Goal: Navigation & Orientation: Find specific page/section

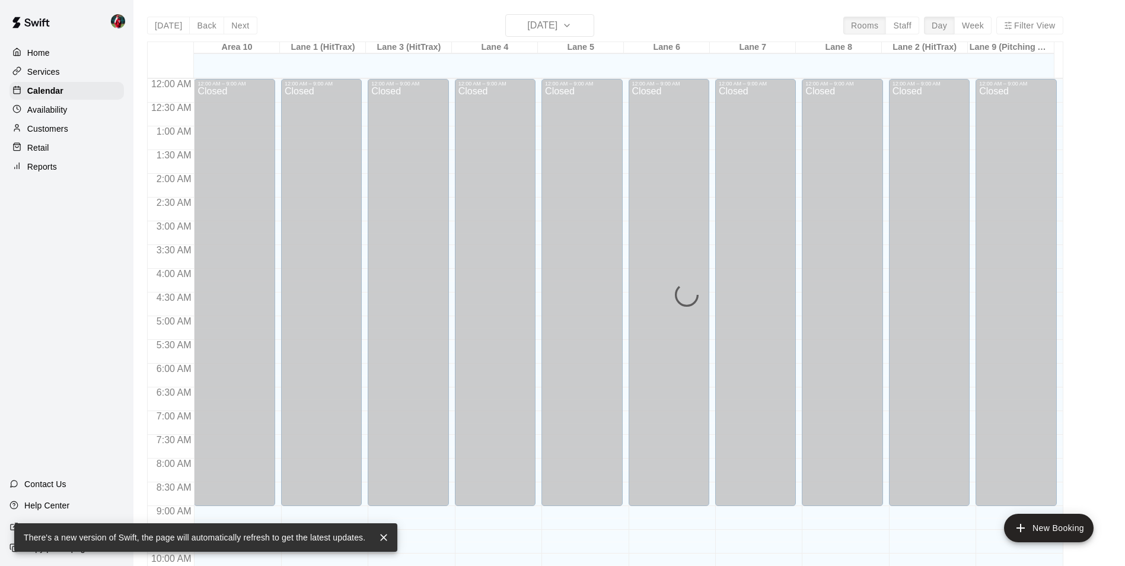
scroll to position [420, 0]
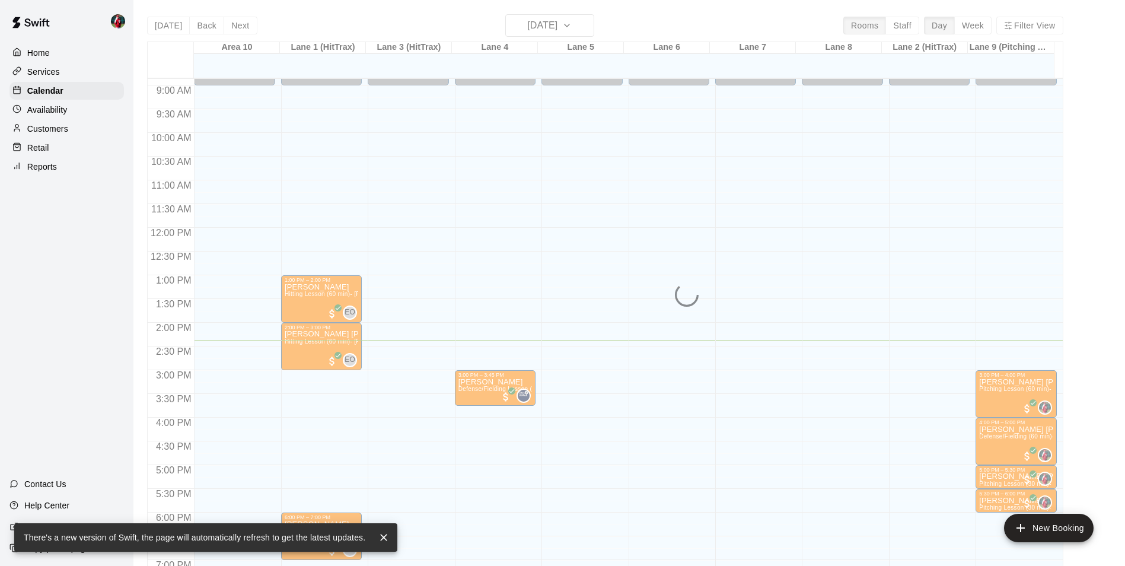
drag, startPoint x: 62, startPoint y: 113, endPoint x: 62, endPoint y: 104, distance: 8.9
click at [62, 113] on p "Availability" at bounding box center [47, 110] width 40 height 12
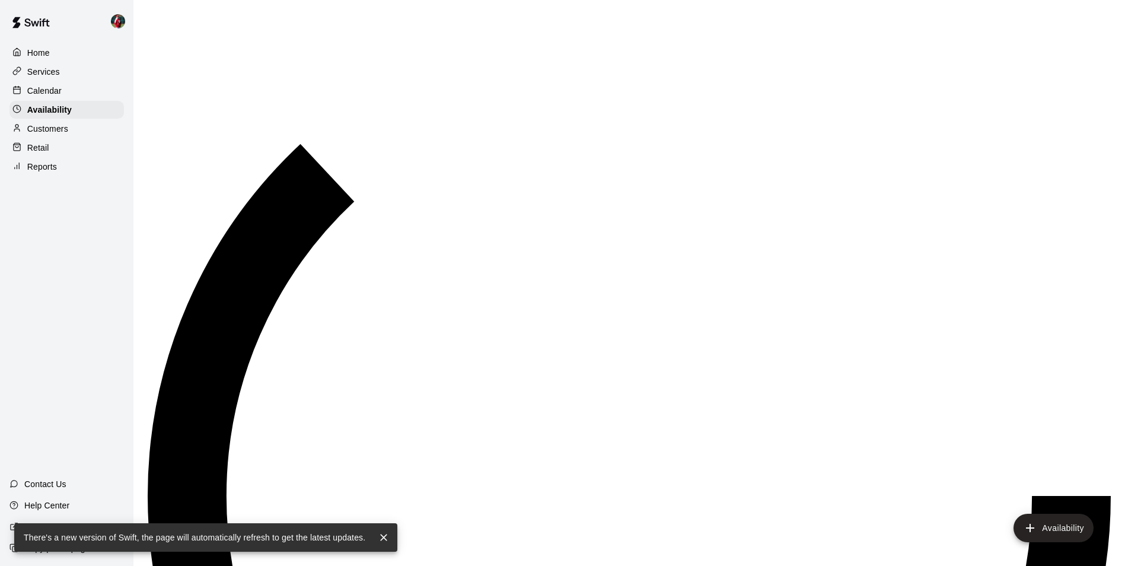
scroll to position [639, 0]
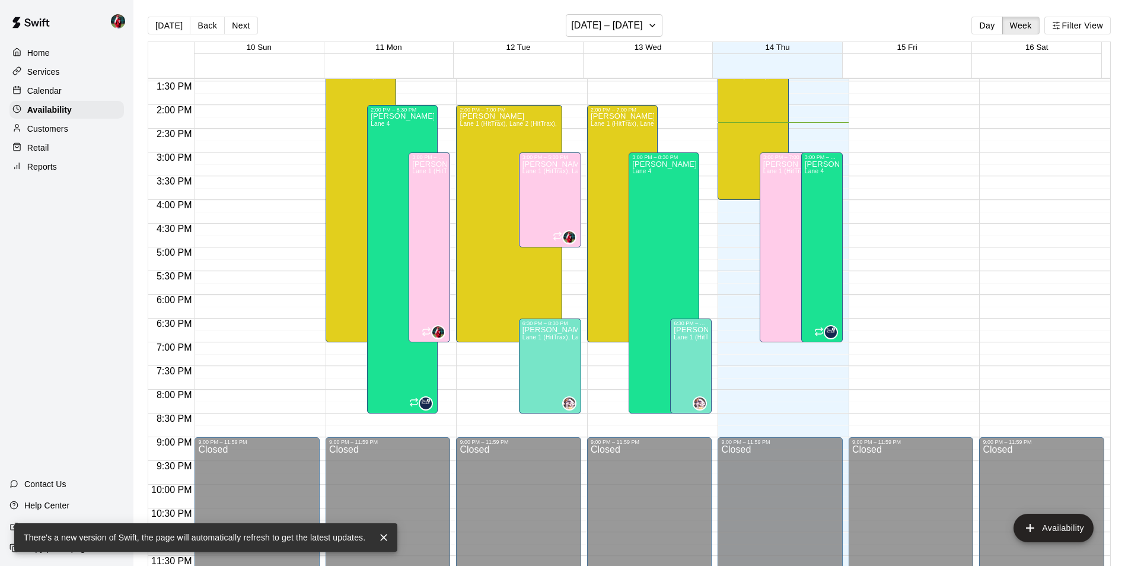
click at [61, 93] on div "Calendar" at bounding box center [66, 91] width 114 height 18
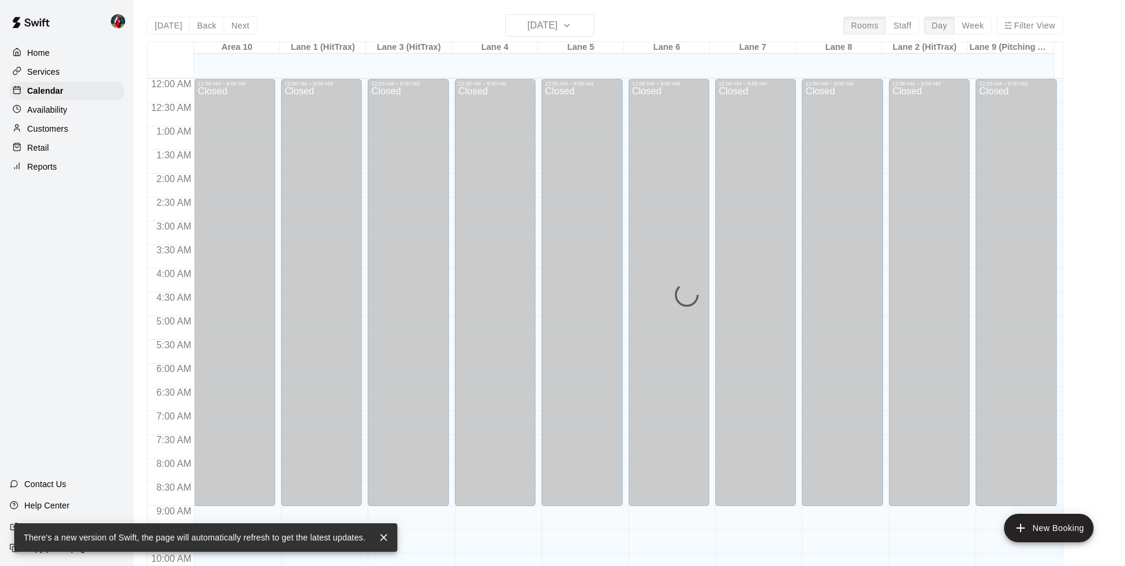
scroll to position [602, 0]
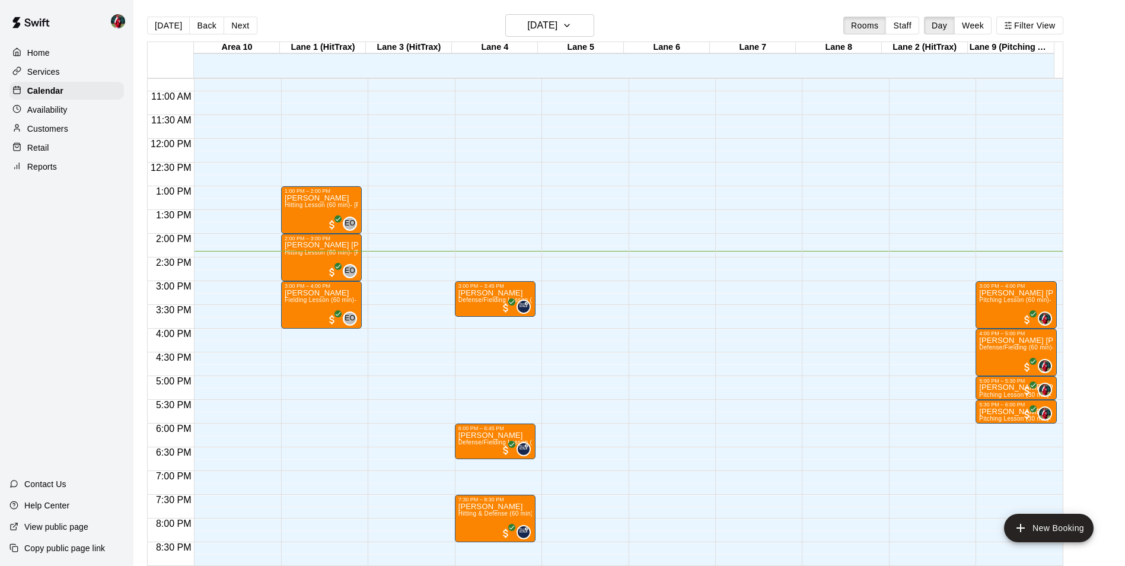
scroll to position [602, 0]
